Goal: Complete application form: Complete application form

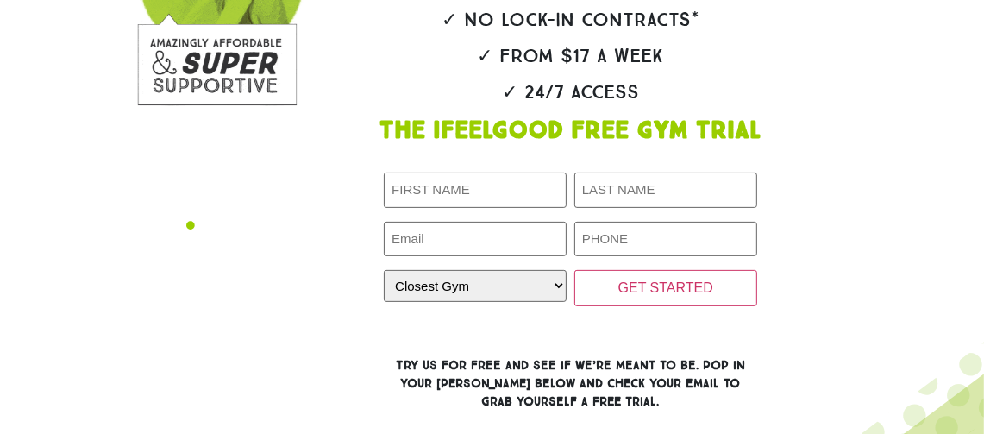
scroll to position [324, 0]
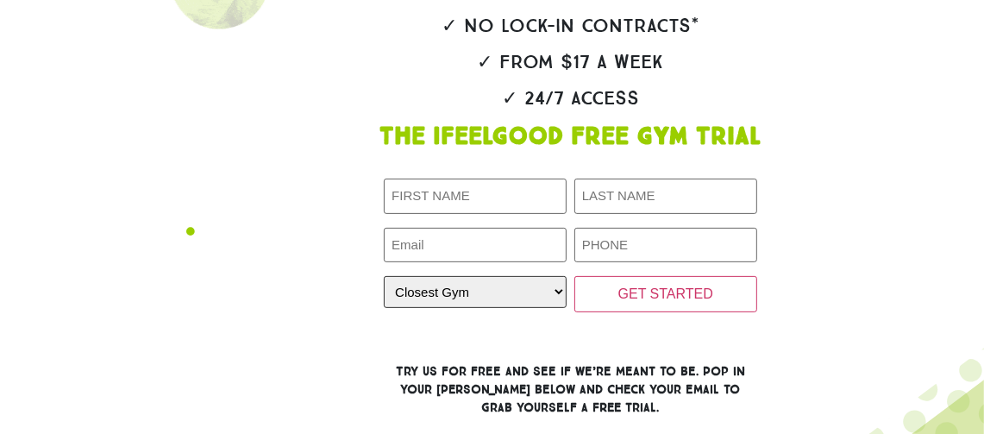
click at [545, 295] on select "Closest Gym [GEOGRAPHIC_DATA] [GEOGRAPHIC_DATA] [GEOGRAPHIC_DATA] [GEOGRAPHIC_D…" at bounding box center [475, 292] width 183 height 32
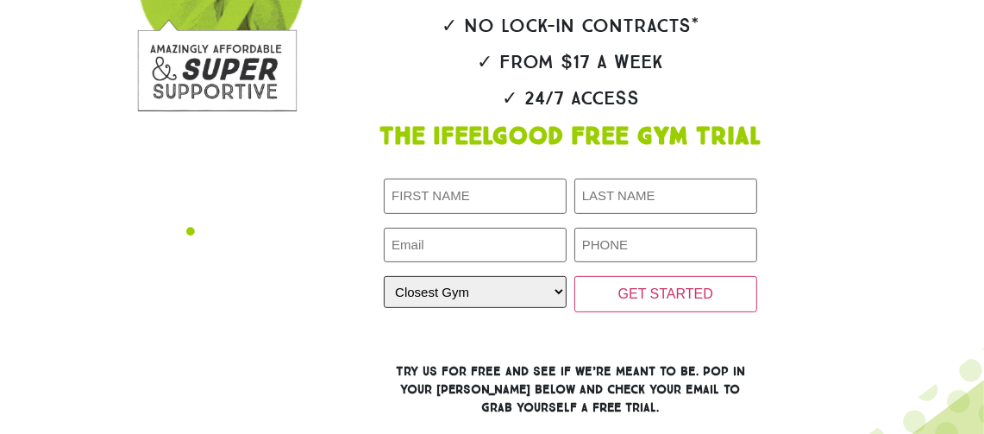
click at [538, 304] on select "Closest Gym [GEOGRAPHIC_DATA] [GEOGRAPHIC_DATA] [GEOGRAPHIC_DATA] [GEOGRAPHIC_D…" at bounding box center [475, 292] width 183 height 32
click at [537, 300] on select "Closest Gym [GEOGRAPHIC_DATA] [GEOGRAPHIC_DATA] [GEOGRAPHIC_DATA] [GEOGRAPHIC_D…" at bounding box center [475, 292] width 183 height 32
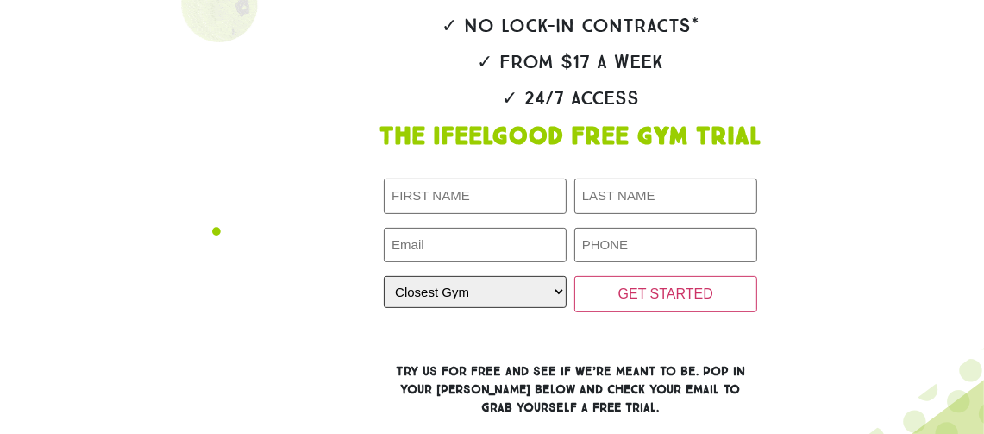
select select "[GEOGRAPHIC_DATA]"
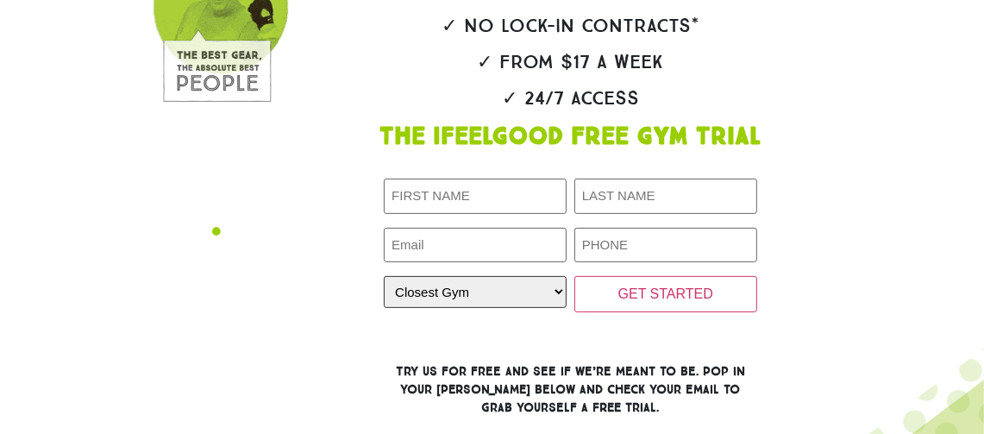
click at [384, 276] on select "Closest Gym [GEOGRAPHIC_DATA] [GEOGRAPHIC_DATA] [GEOGRAPHIC_DATA] [GEOGRAPHIC_D…" at bounding box center [475, 292] width 183 height 32
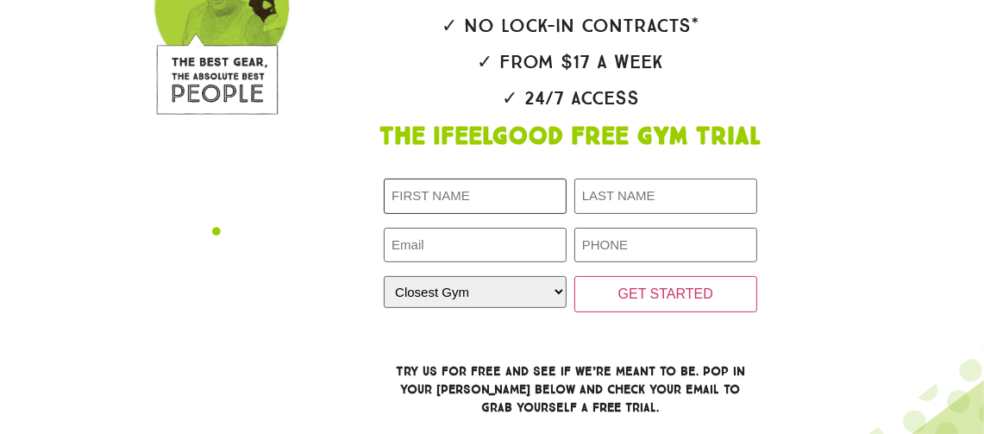
click at [507, 195] on input "First Name (Required)" at bounding box center [475, 196] width 183 height 35
type input "[PERSON_NAME]"
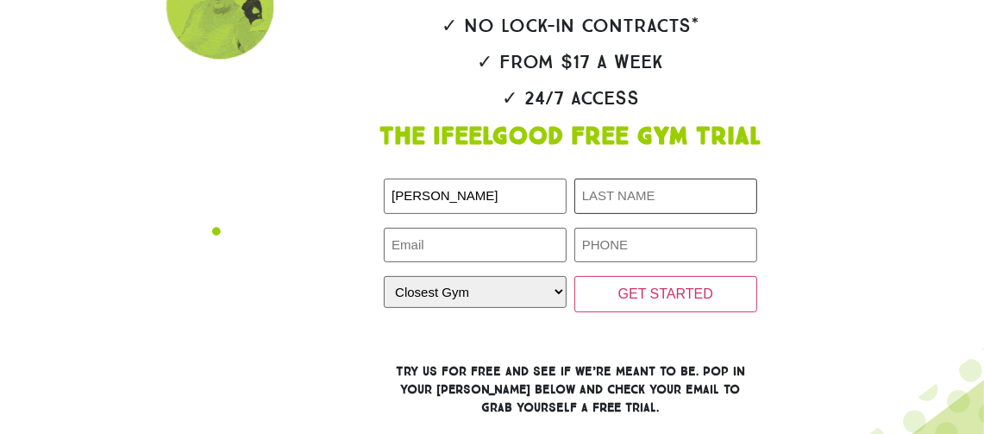
type input "[PERSON_NAME]"
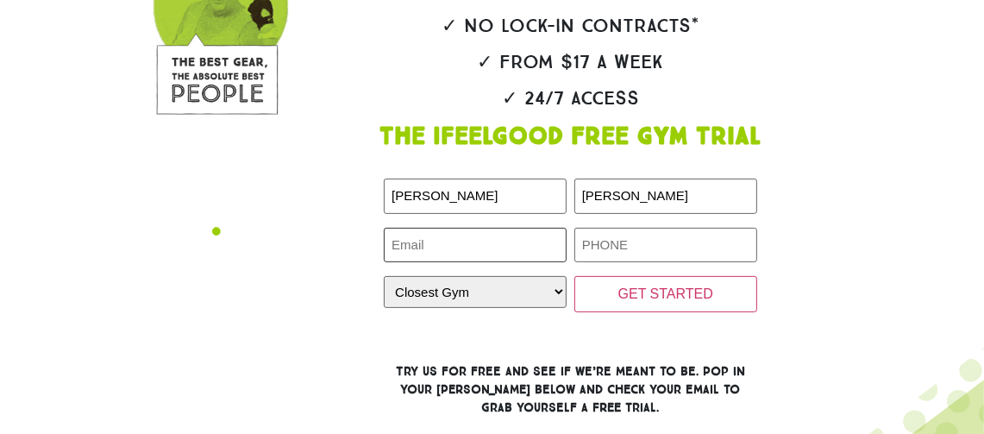
type input "[EMAIL_ADDRESS][DOMAIN_NAME]"
type input "0402462402"
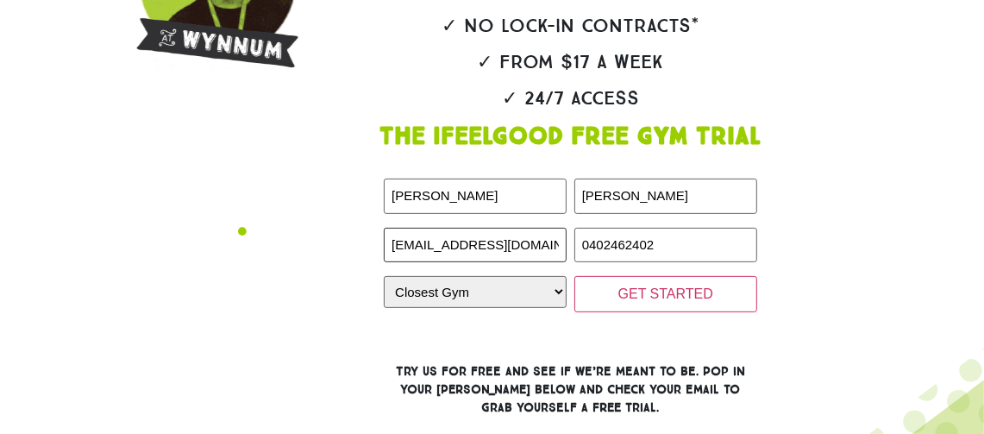
click at [460, 237] on input "[EMAIL_ADDRESS][DOMAIN_NAME]" at bounding box center [475, 245] width 183 height 35
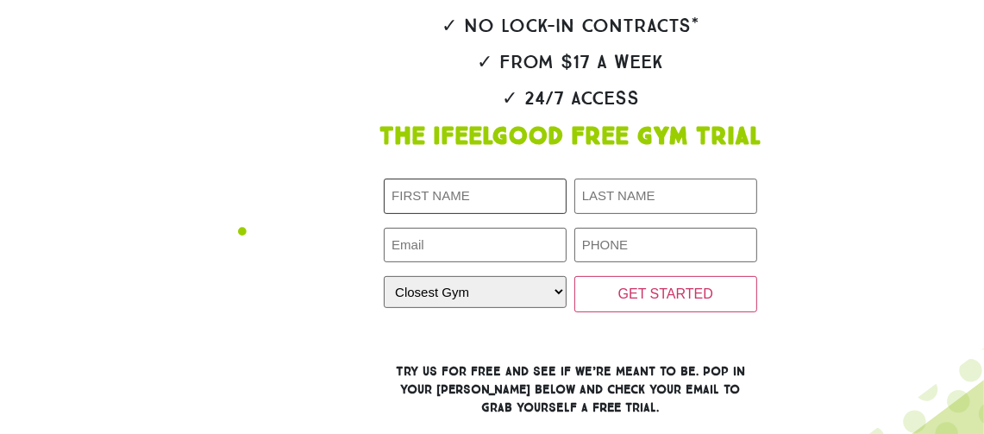
click at [502, 194] on input "First Name (Required)" at bounding box center [475, 196] width 183 height 35
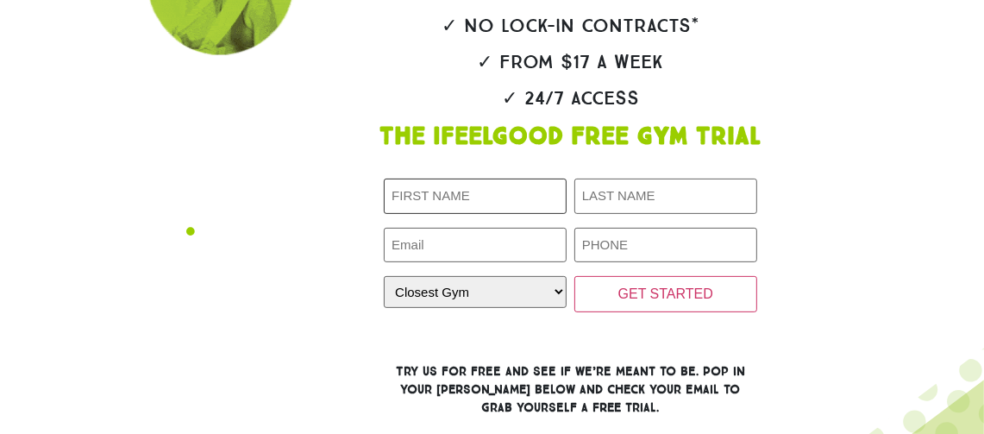
type input "[PERSON_NAME]"
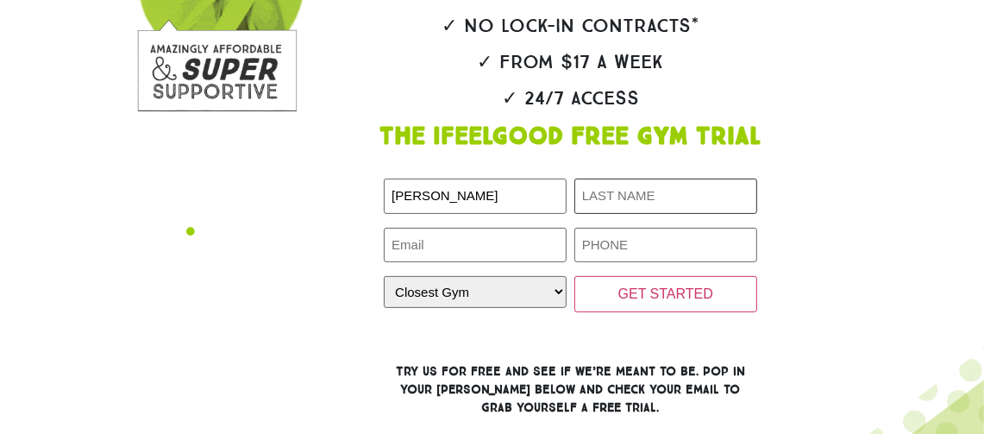
type input "[PERSON_NAME]"
type input "[EMAIL_ADDRESS][DOMAIN_NAME]"
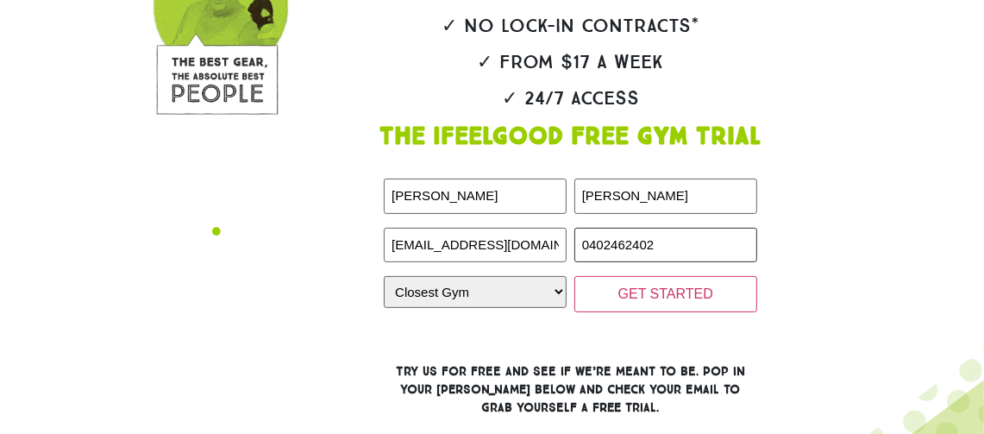
click at [663, 244] on input "0402462402" at bounding box center [665, 245] width 183 height 35
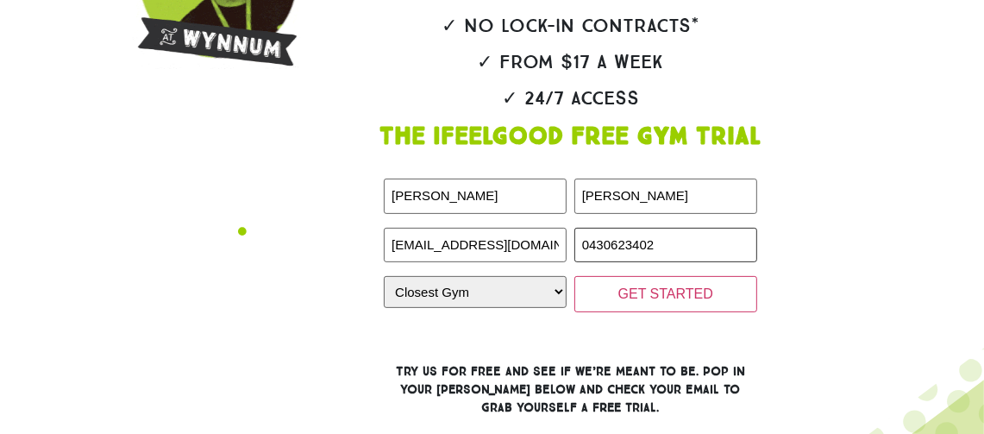
type input "0430623402"
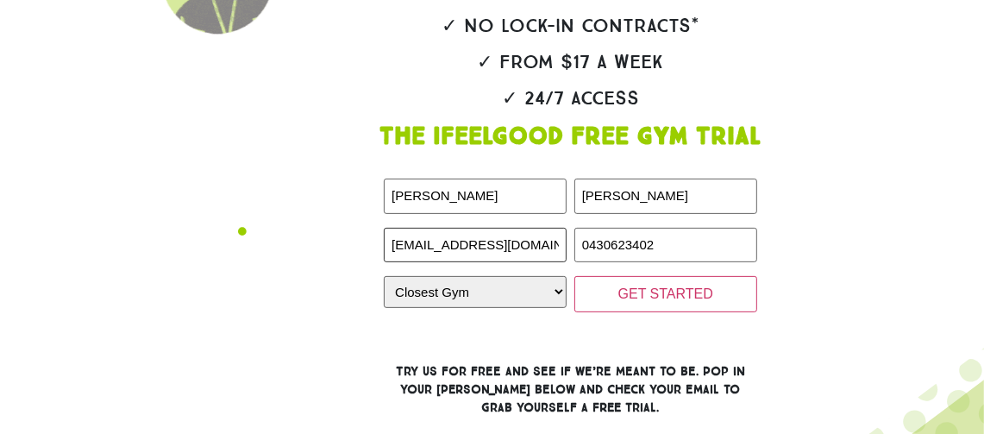
click at [438, 244] on input "[EMAIL_ADDRESS][DOMAIN_NAME]" at bounding box center [475, 245] width 183 height 35
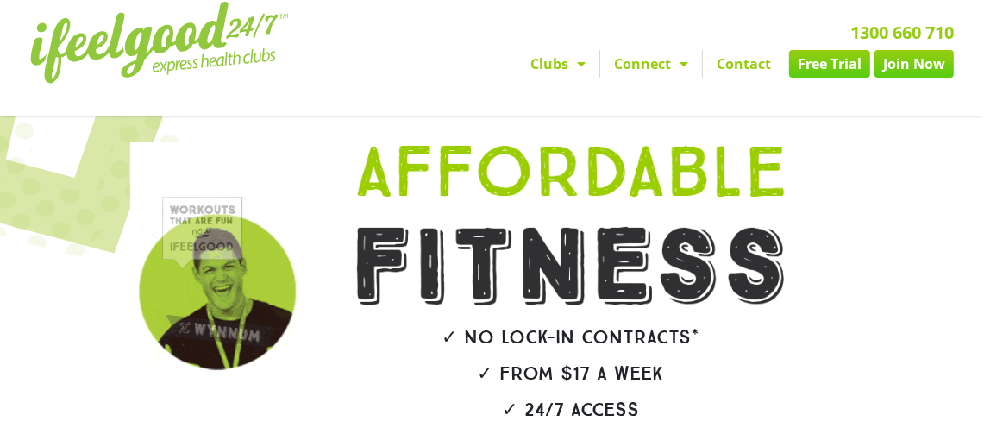
scroll to position [13, 0]
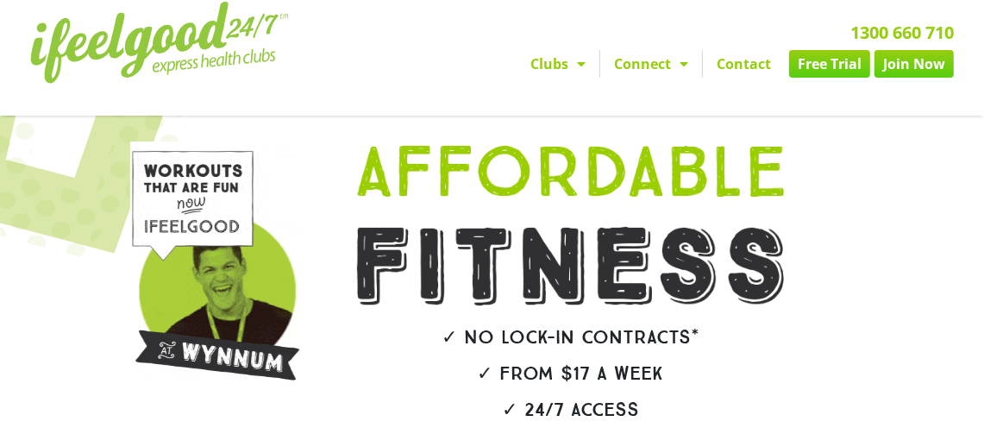
type input "[EMAIL_ADDRESS][DOMAIN_NAME]"
